Goal: Information Seeking & Learning: Learn about a topic

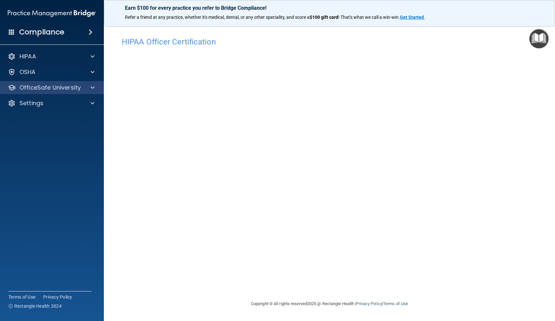
click at [78, 90] on p "OfficeSafe University" at bounding box center [49, 88] width 61 height 8
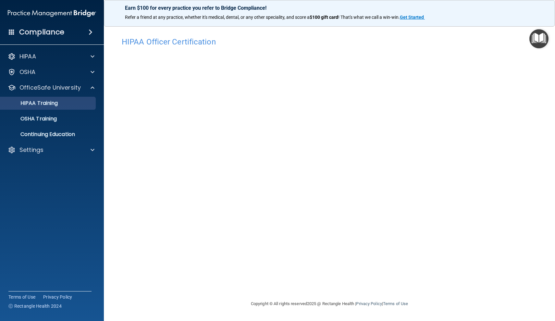
click at [64, 101] on div "HIPAA Training" at bounding box center [48, 103] width 89 height 6
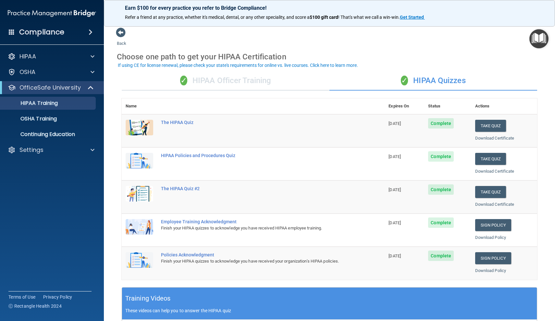
click at [243, 80] on div "✓ HIPAA Officer Training" at bounding box center [226, 80] width 208 height 19
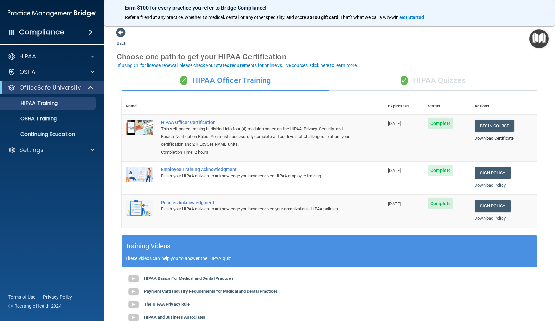
click at [479, 137] on link "Download Certificate" at bounding box center [493, 138] width 39 height 5
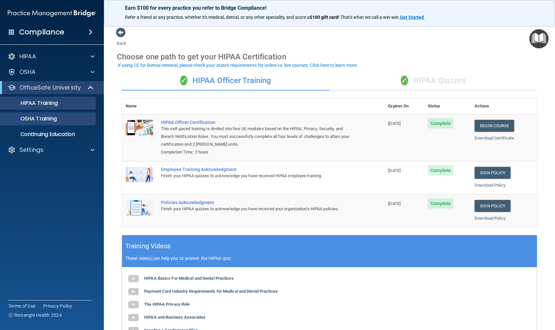
click at [79, 122] on link "OSHA Training" at bounding box center [45, 118] width 102 height 13
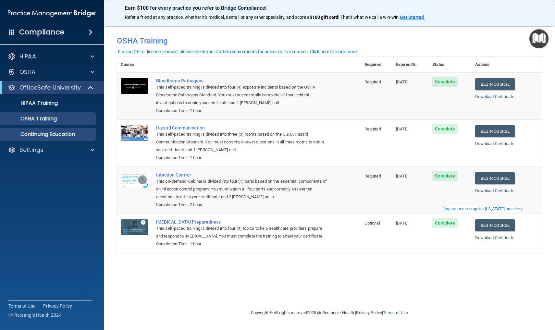
click at [77, 136] on p "Continuing Education" at bounding box center [48, 134] width 89 height 6
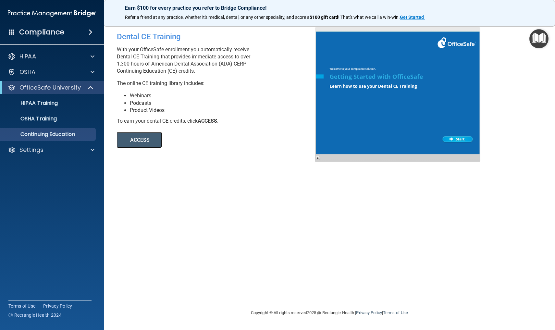
click at [538, 43] on img "Open Resource Center" at bounding box center [538, 38] width 19 height 19
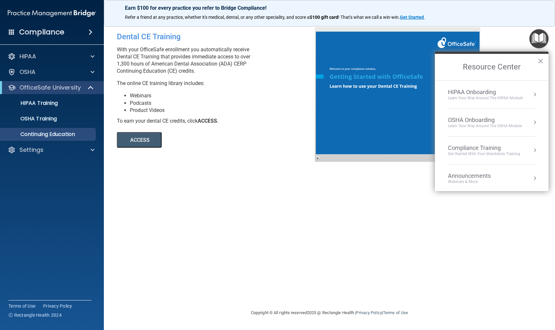
click at [527, 118] on div "OSHA Onboarding Learn your way around the OSHA module" at bounding box center [492, 122] width 88 height 12
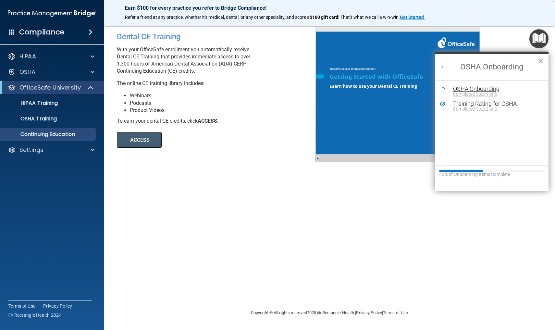
click at [488, 94] on div "Completed Step 1 of 5" at bounding box center [496, 94] width 87 height 5
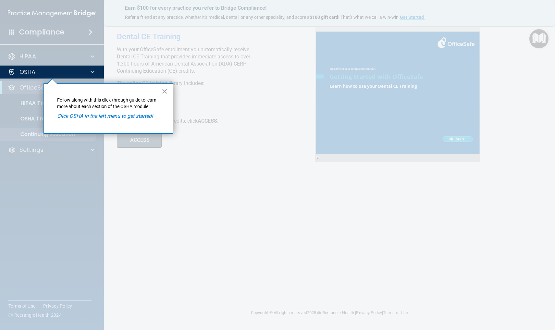
click at [127, 117] on em "Click OSHA in the left menu to get started!" at bounding box center [105, 116] width 96 height 6
click at [168, 89] on div "× Follow along with this click-through guide to learn more about each section o…" at bounding box center [108, 108] width 130 height 50
click at [164, 93] on button "×" at bounding box center [165, 91] width 6 height 10
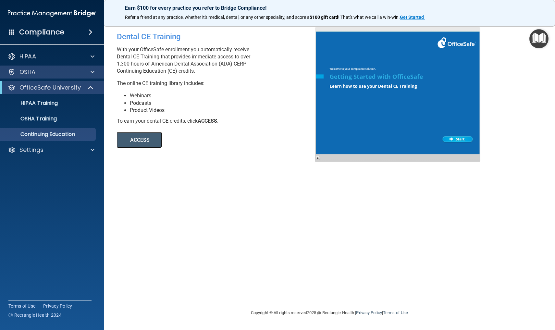
click at [83, 71] on div at bounding box center [91, 72] width 16 height 8
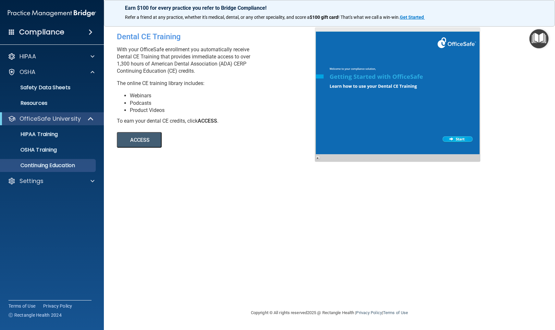
click at [91, 35] on span at bounding box center [91, 32] width 4 height 8
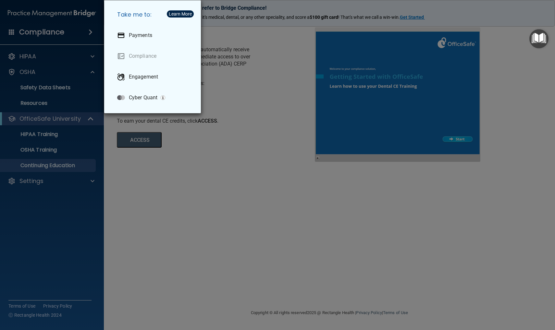
click at [138, 236] on div "Take me to: Payments Compliance Engagement Cyber Quant" at bounding box center [277, 165] width 555 height 330
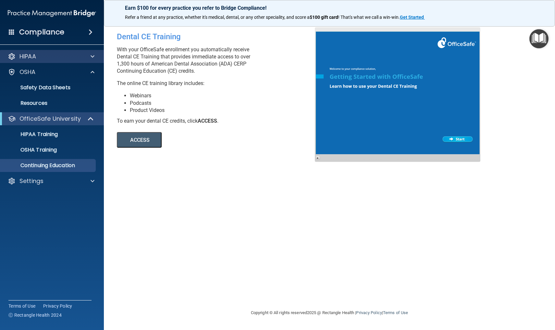
click at [48, 58] on div "HIPAA" at bounding box center [43, 57] width 80 height 8
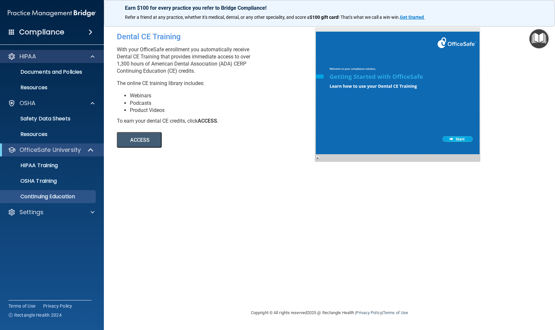
click at [48, 58] on div "HIPAA" at bounding box center [43, 57] width 80 height 8
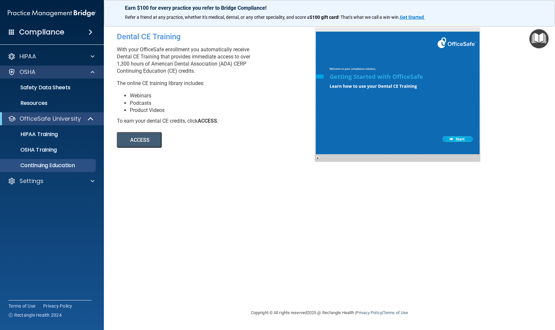
click at [46, 74] on div "OSHA" at bounding box center [43, 72] width 80 height 8
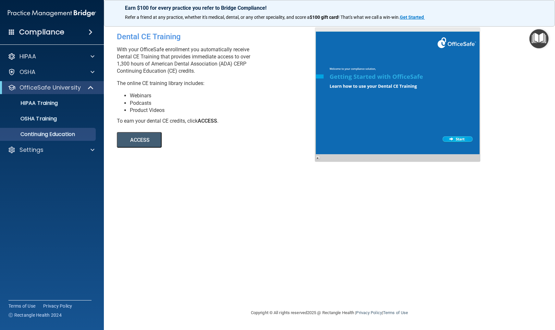
click at [47, 90] on p "OfficeSafe University" at bounding box center [49, 88] width 61 height 8
